Goal: Task Accomplishment & Management: Manage account settings

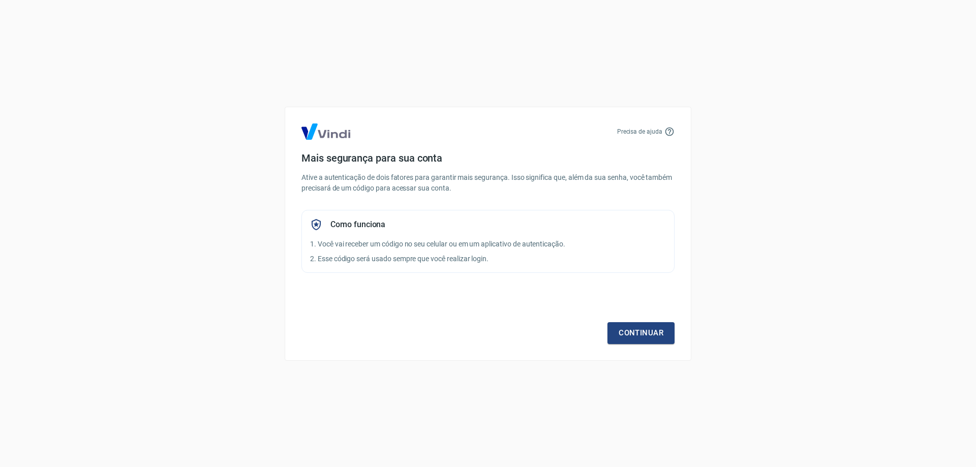
click at [603, 321] on div "Continuar" at bounding box center [487, 314] width 373 height 59
click at [637, 336] on link "Continuar" at bounding box center [640, 332] width 67 height 21
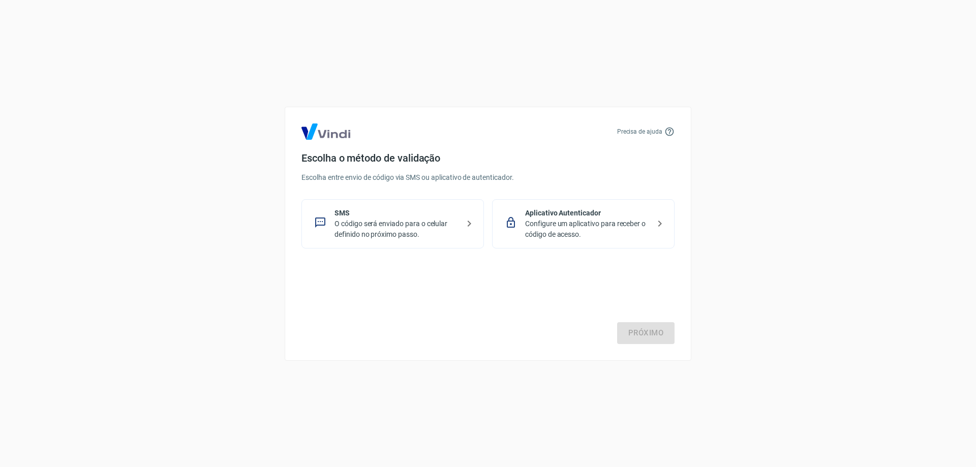
click at [365, 230] on p "O código será enviado para o celular definido no próximo passo." at bounding box center [396, 229] width 125 height 21
click at [651, 332] on link "Próximo" at bounding box center [645, 332] width 57 height 21
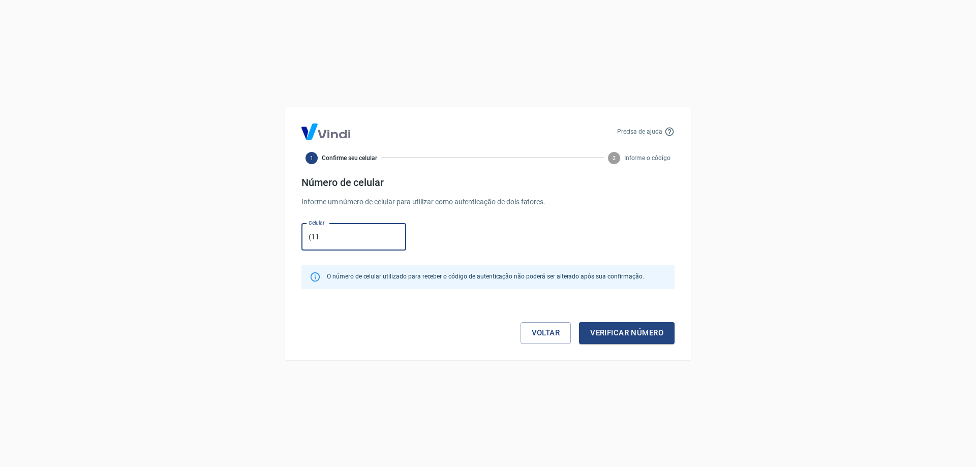
click at [764, 257] on div "Precisa de ajuda 1 Confirme seu celular 2 Informe o código Número de celular In…" at bounding box center [488, 233] width 976 height 467
click at [363, 239] on input "(11" at bounding box center [353, 237] width 105 height 27
drag, startPoint x: 354, startPoint y: 241, endPoint x: 263, endPoint y: 230, distance: 91.7
click at [263, 230] on div "Precisa de ajuda 1 Confirme seu celular 2 Informe o código Número de celular In…" at bounding box center [488, 233] width 976 height 467
paste input ") 99309-4648"
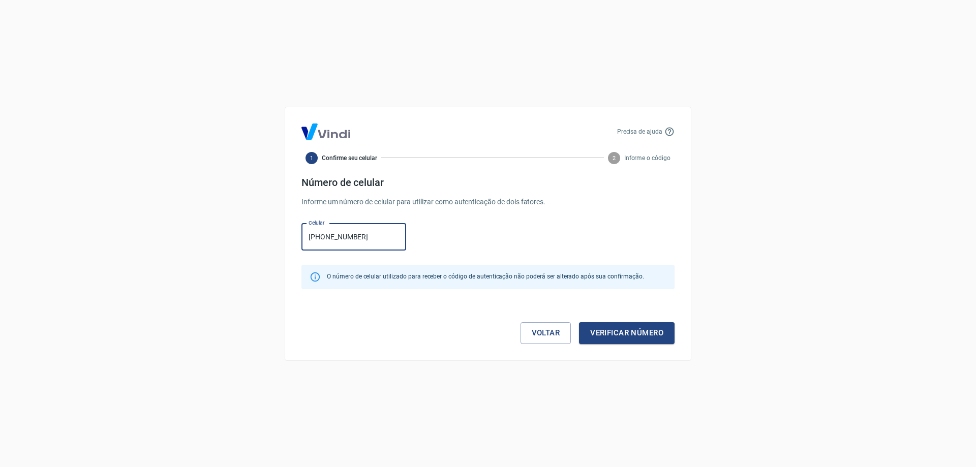
type input "(11) 99309-4648"
click at [626, 333] on button "Verificar número" at bounding box center [627, 332] width 96 height 21
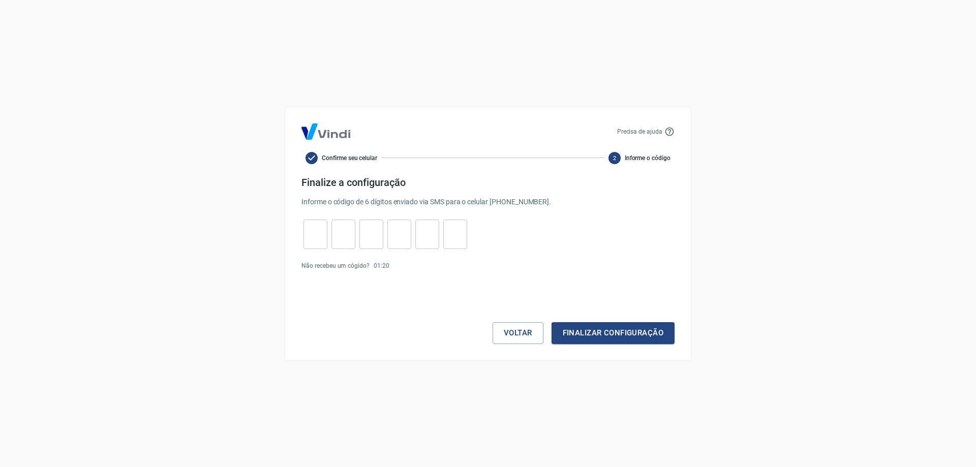
click at [315, 243] on input "tel" at bounding box center [315, 234] width 24 height 22
type input "1"
type input "3"
type input "8"
type input "0"
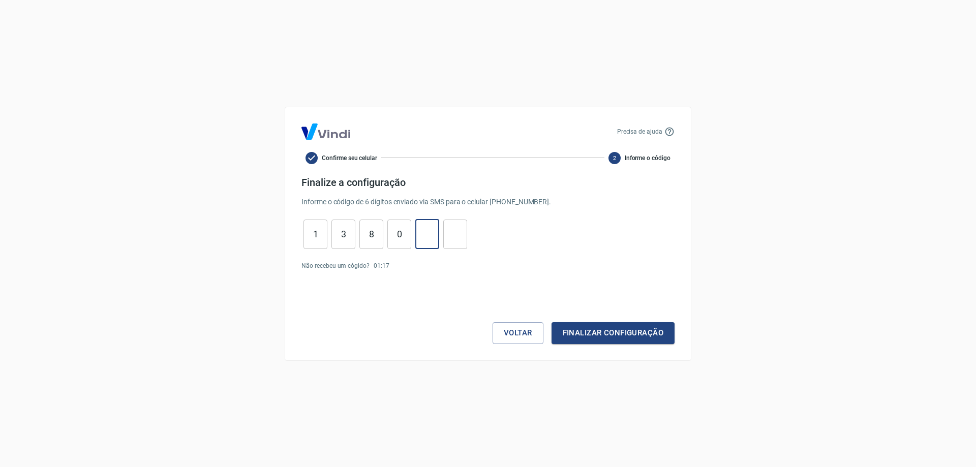
type input "8"
type input "2"
click at [595, 331] on button "Finalizar configuração" at bounding box center [612, 332] width 123 height 21
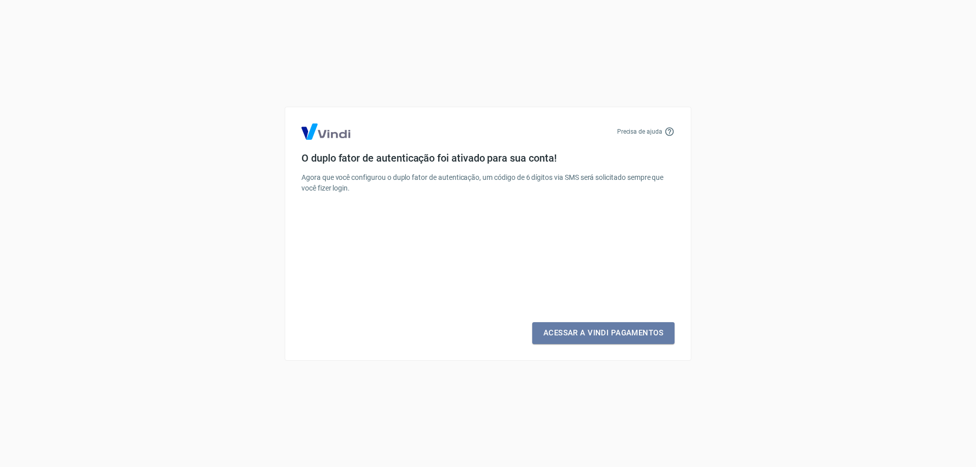
click at [597, 334] on link "Acessar a Vindi Pagamentos" at bounding box center [603, 332] width 142 height 21
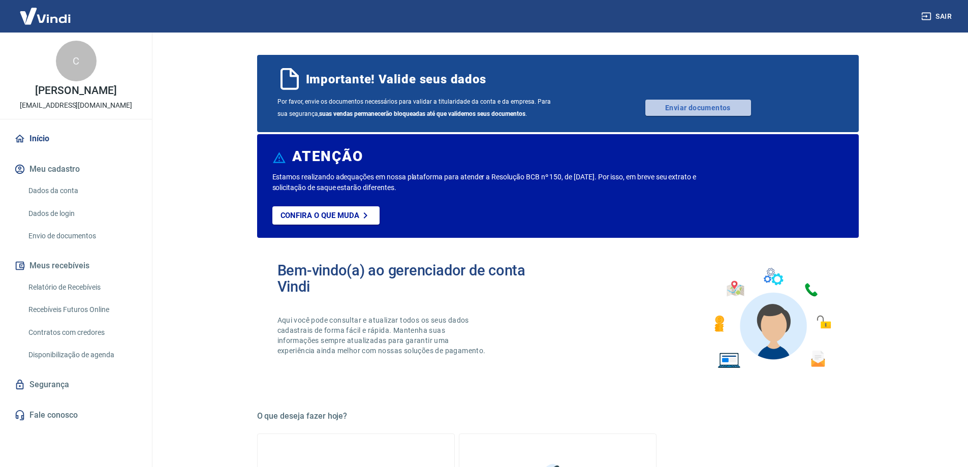
click at [652, 103] on link "Enviar documentos" at bounding box center [698, 108] width 106 height 16
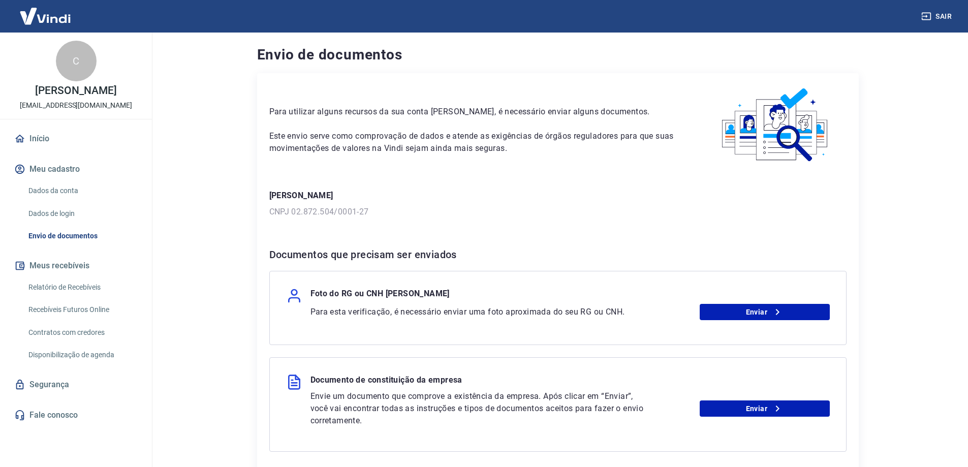
scroll to position [89, 0]
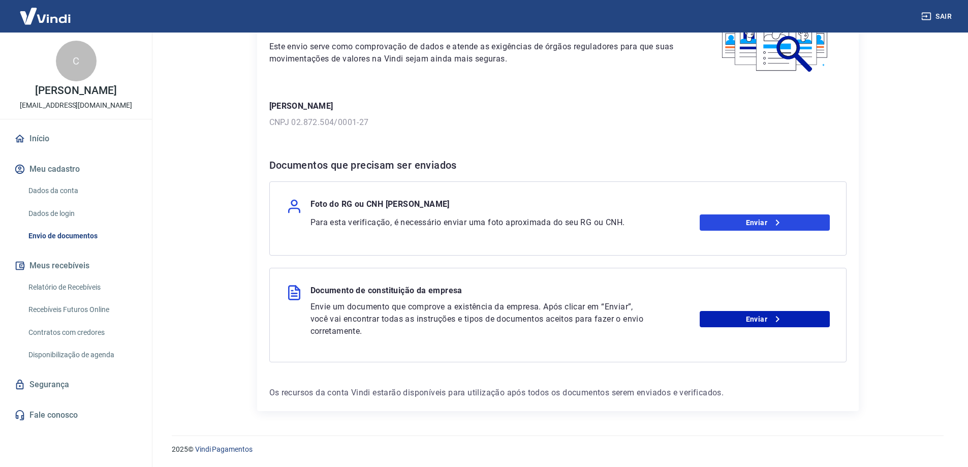
click at [727, 224] on link "Enviar" at bounding box center [765, 222] width 130 height 16
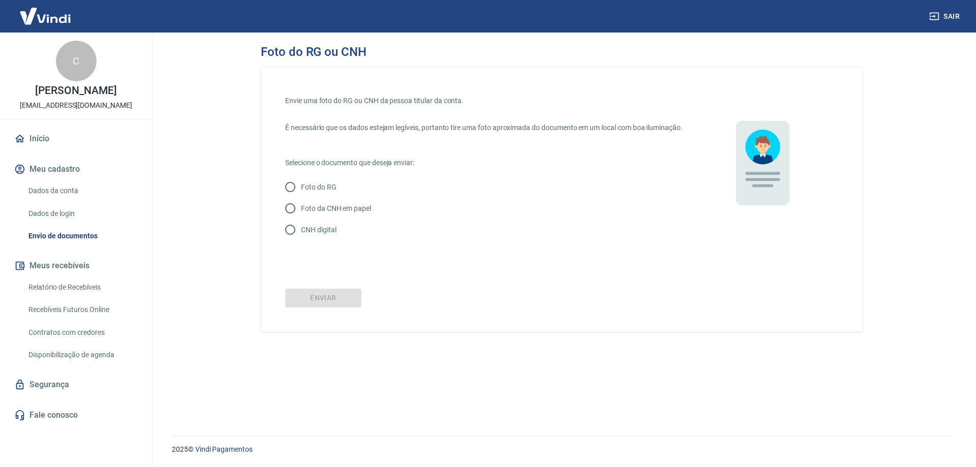
click at [294, 196] on input "Foto do RG" at bounding box center [290, 186] width 21 height 21
radio input "true"
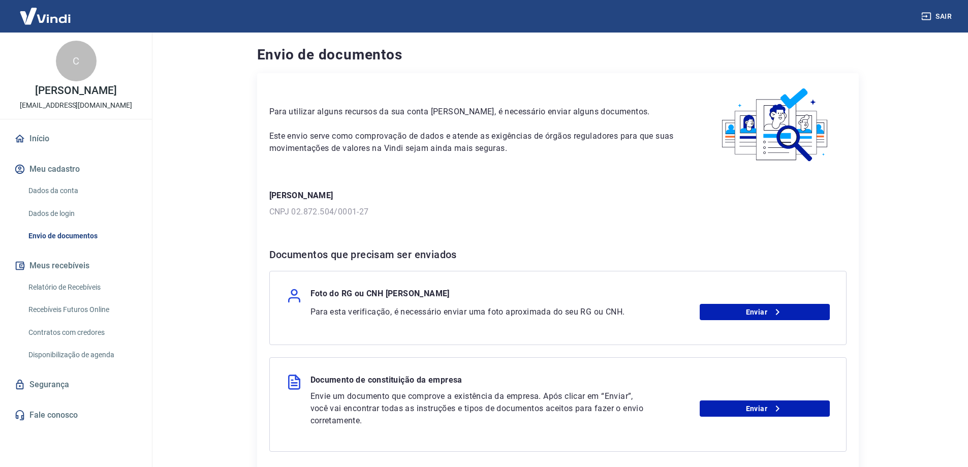
scroll to position [89, 0]
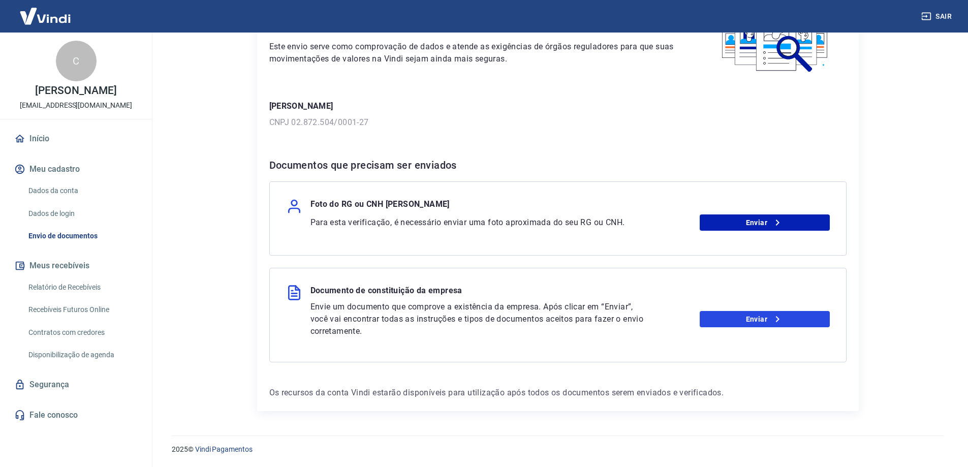
click at [745, 318] on link "Enviar" at bounding box center [765, 319] width 130 height 16
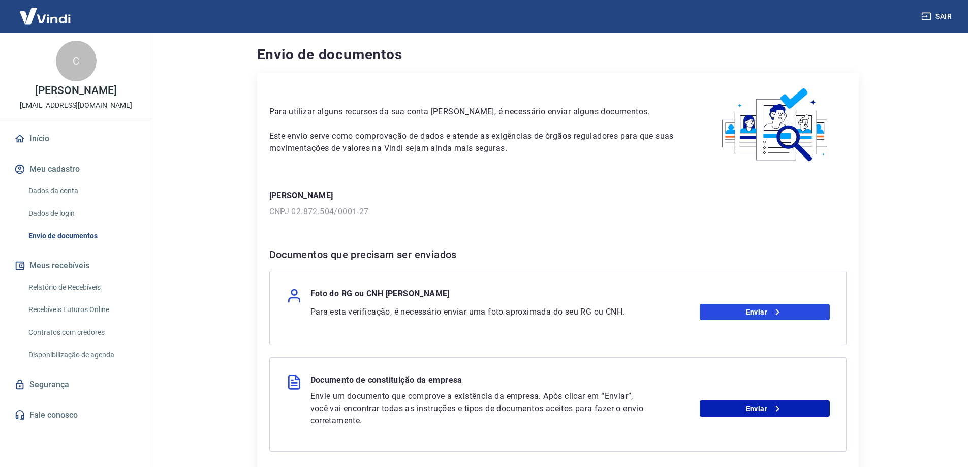
click at [733, 306] on link "Enviar" at bounding box center [765, 312] width 130 height 16
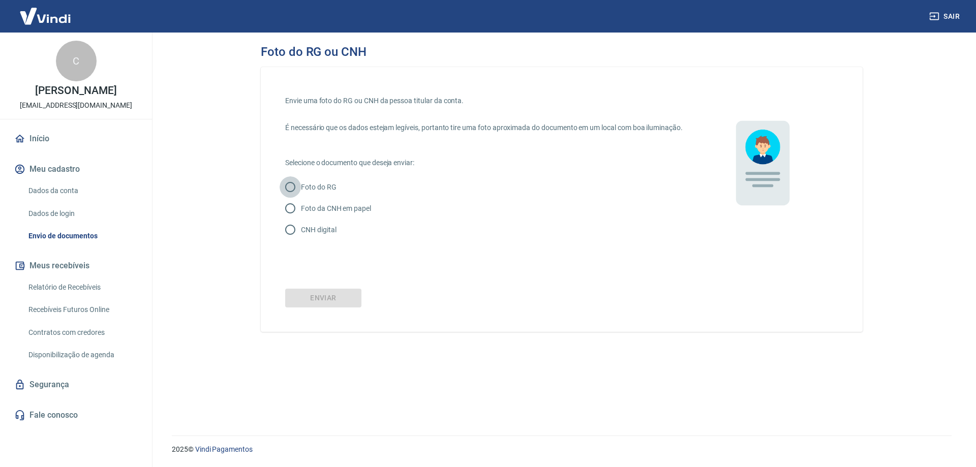
click at [293, 198] on input "Foto do RG" at bounding box center [290, 186] width 21 height 21
radio input "true"
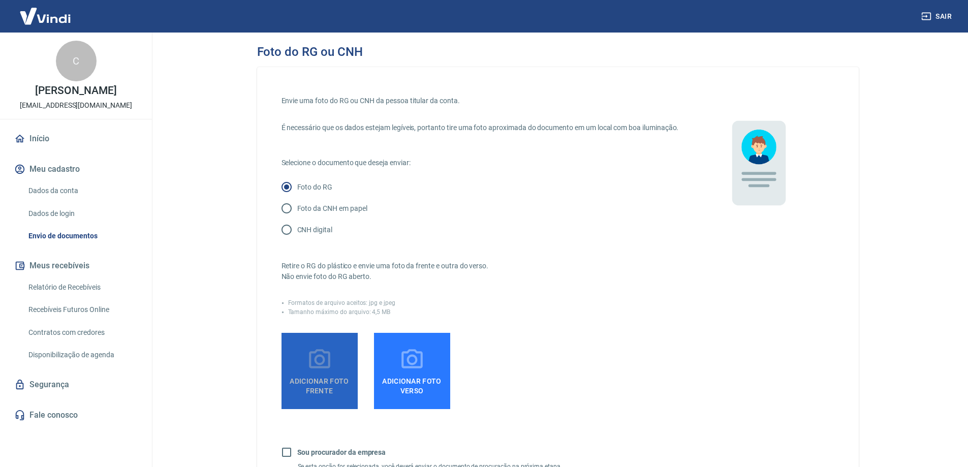
click at [316, 390] on span "Adicionar foto frente" at bounding box center [320, 384] width 68 height 23
click at [0, 0] on input "Adicionar foto frente" at bounding box center [0, 0] width 0 height 0
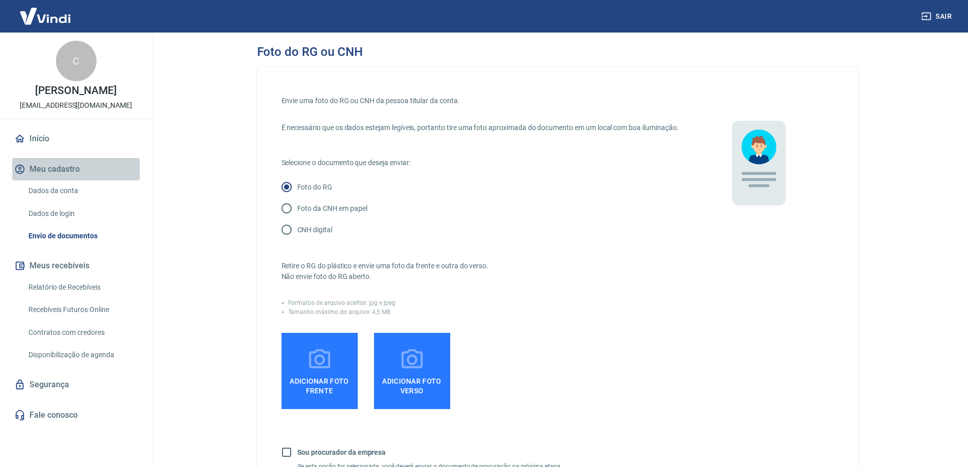
click at [55, 171] on button "Meu cadastro" at bounding box center [76, 169] width 128 height 22
click at [63, 189] on link "Dados da conta" at bounding box center [81, 190] width 115 height 21
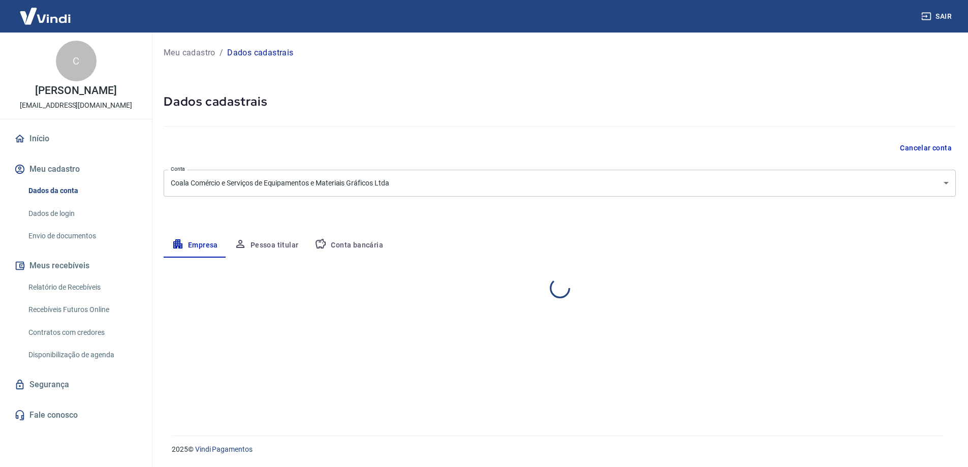
select select "SP"
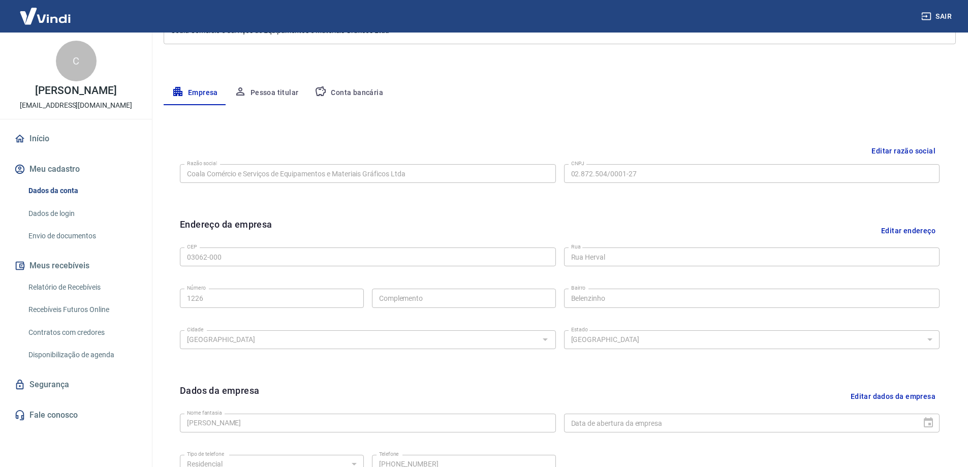
scroll to position [266, 0]
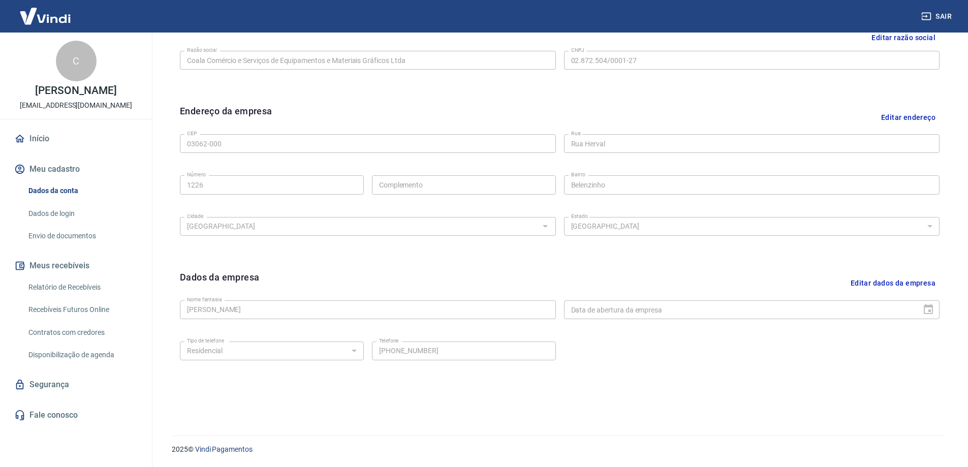
click at [771, 362] on div "Tipo de telefone Residencial Comercial Tipo de telefone Telefone [PHONE_NUMBER]…" at bounding box center [560, 357] width 760 height 41
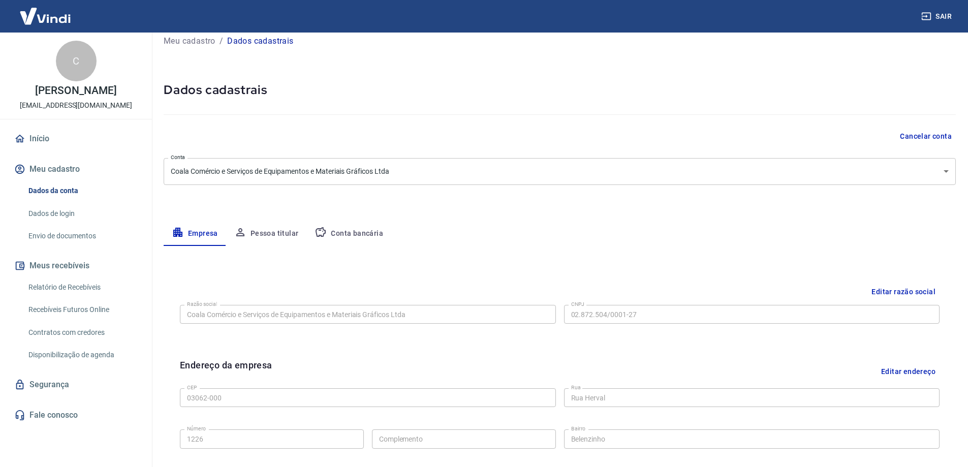
scroll to position [0, 0]
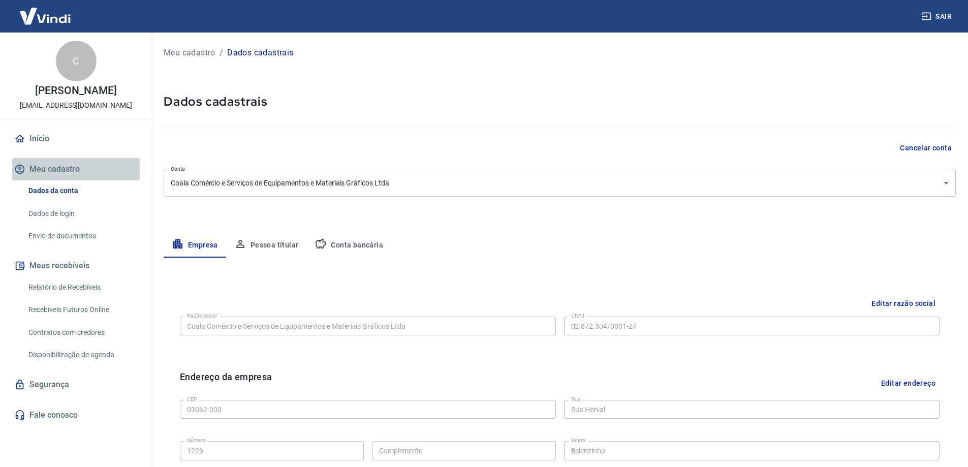
click at [81, 159] on button "Meu cadastro" at bounding box center [76, 169] width 128 height 22
click at [49, 164] on button "Meu cadastro" at bounding box center [76, 169] width 128 height 22
click at [277, 245] on button "Pessoa titular" at bounding box center [266, 245] width 81 height 24
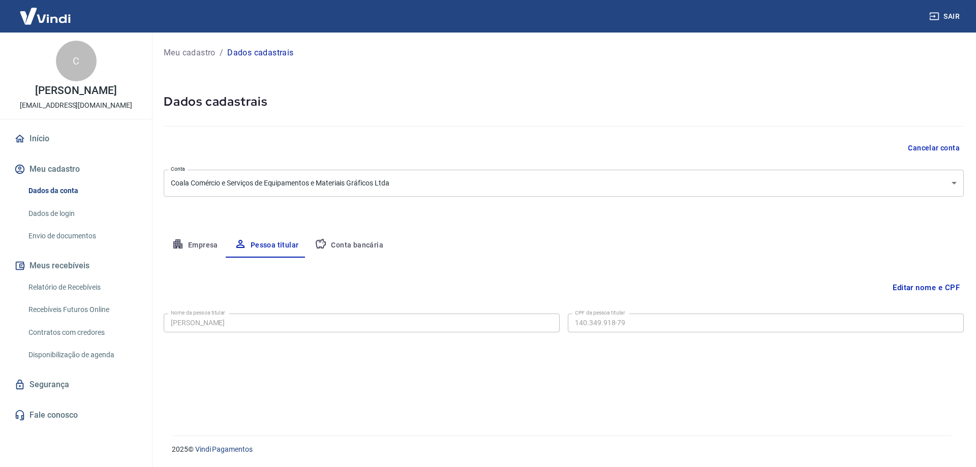
click at [351, 241] on button "Conta bancária" at bounding box center [348, 245] width 85 height 24
select select "1"
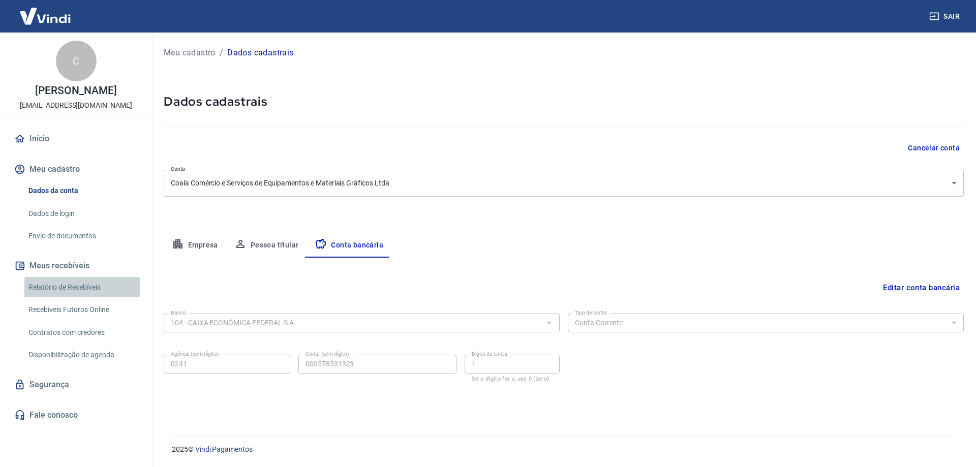
click at [57, 287] on link "Relatório de Recebíveis" at bounding box center [81, 287] width 115 height 21
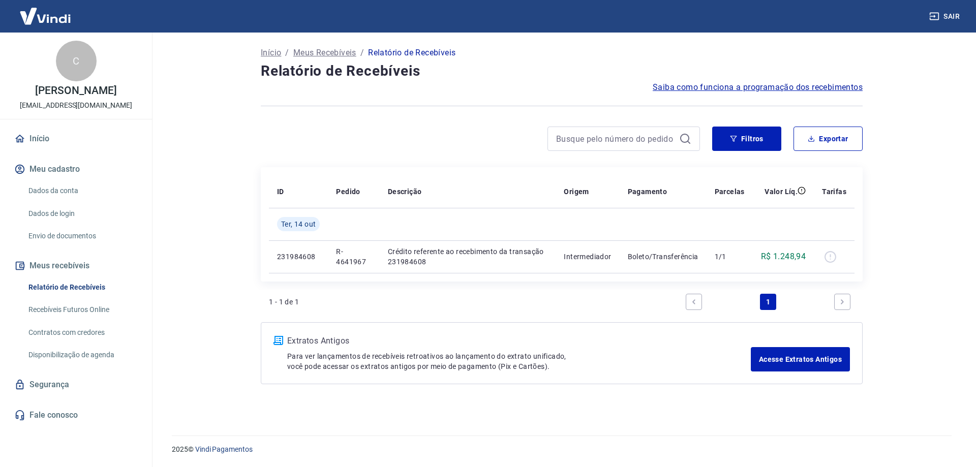
click at [87, 305] on link "Recebíveis Futuros Online" at bounding box center [81, 309] width 115 height 21
click at [66, 241] on link "Envio de documentos" at bounding box center [81, 236] width 115 height 21
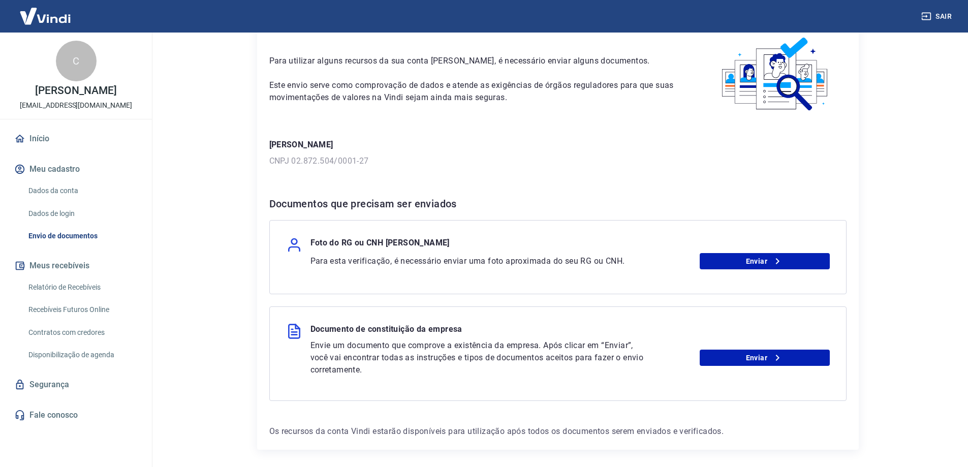
scroll to position [89, 0]
